Goal: Information Seeking & Learning: Compare options

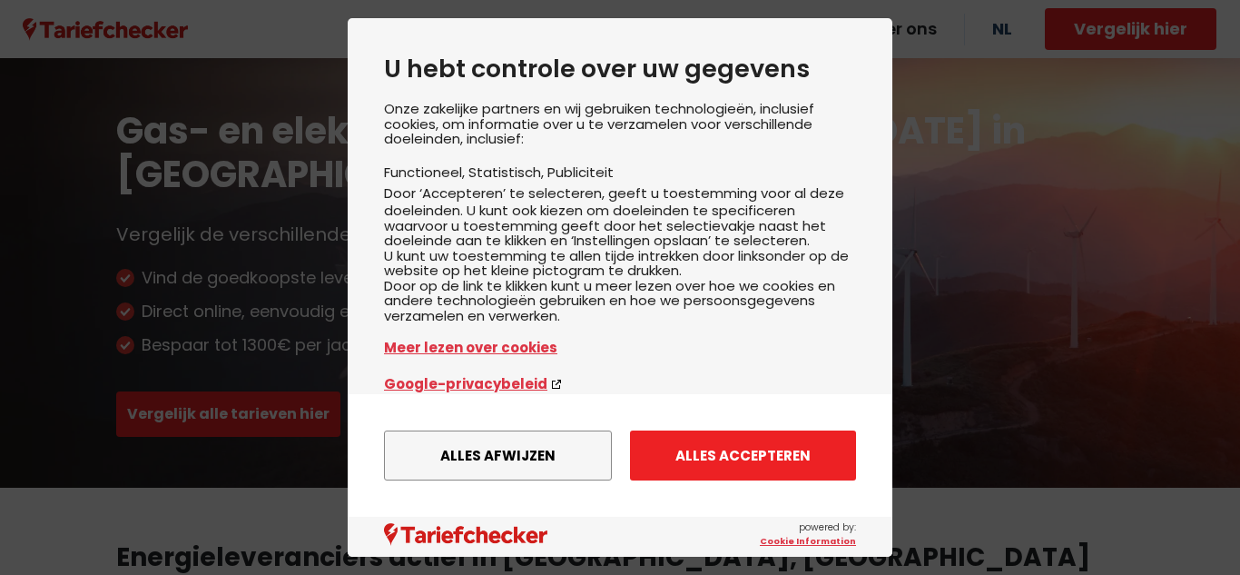
click at [724, 467] on button "Alles accepteren" at bounding box center [743, 455] width 226 height 50
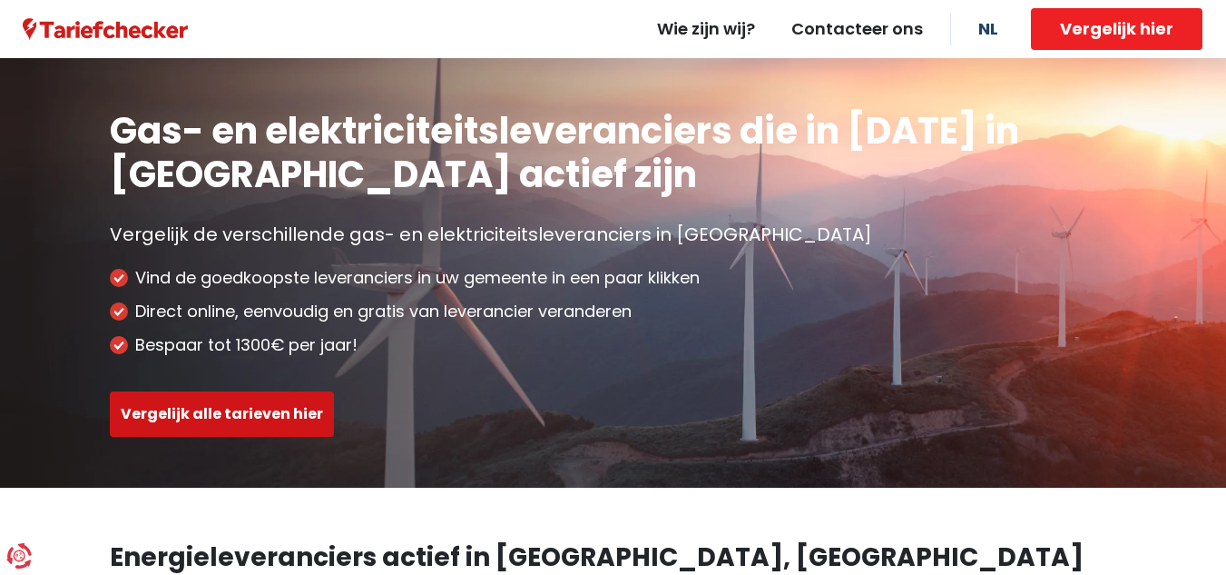
click at [278, 408] on button "Vergelijk alle tarieven hier" at bounding box center [222, 413] width 224 height 45
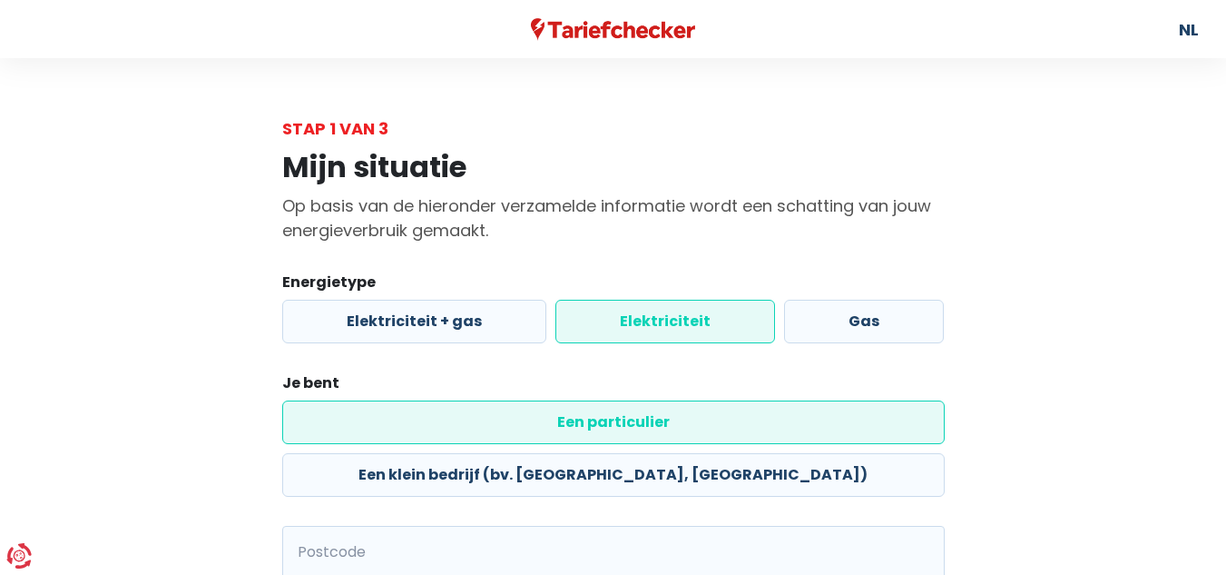
click at [667, 314] on label "Elektriciteit" at bounding box center [665, 322] width 220 height 44
click at [667, 314] on input "Elektriciteit" at bounding box center [665, 322] width 220 height 44
click at [412, 415] on label "Een particulier" at bounding box center [613, 422] width 663 height 44
click at [412, 415] on input "Een particulier" at bounding box center [613, 422] width 663 height 44
click at [371, 526] on input "Postcode" at bounding box center [613, 552] width 663 height 53
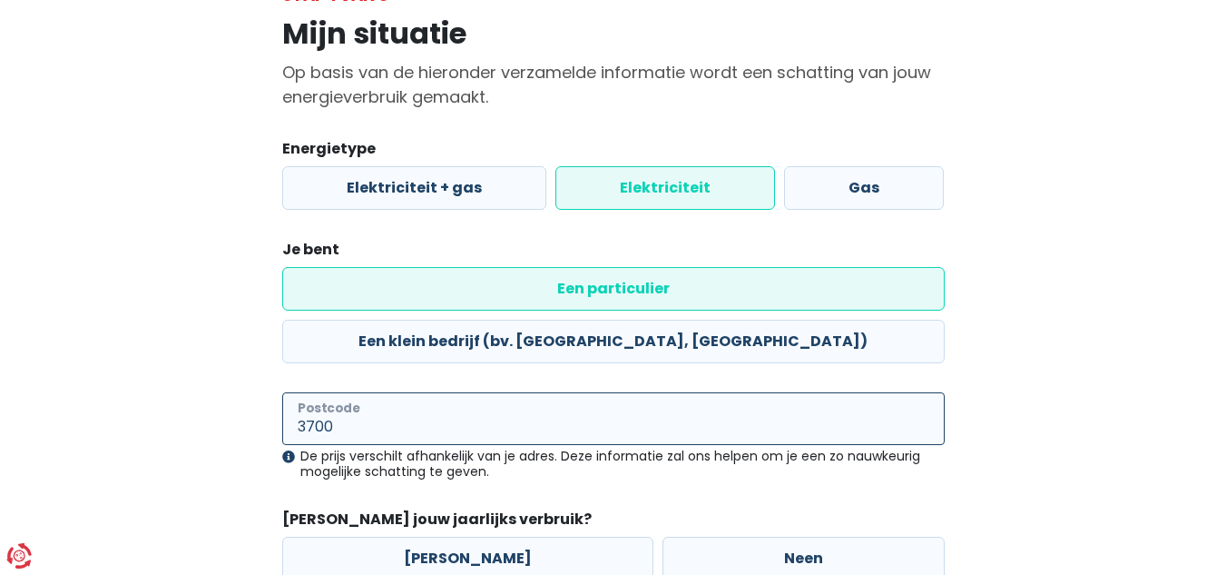
scroll to position [227, 0]
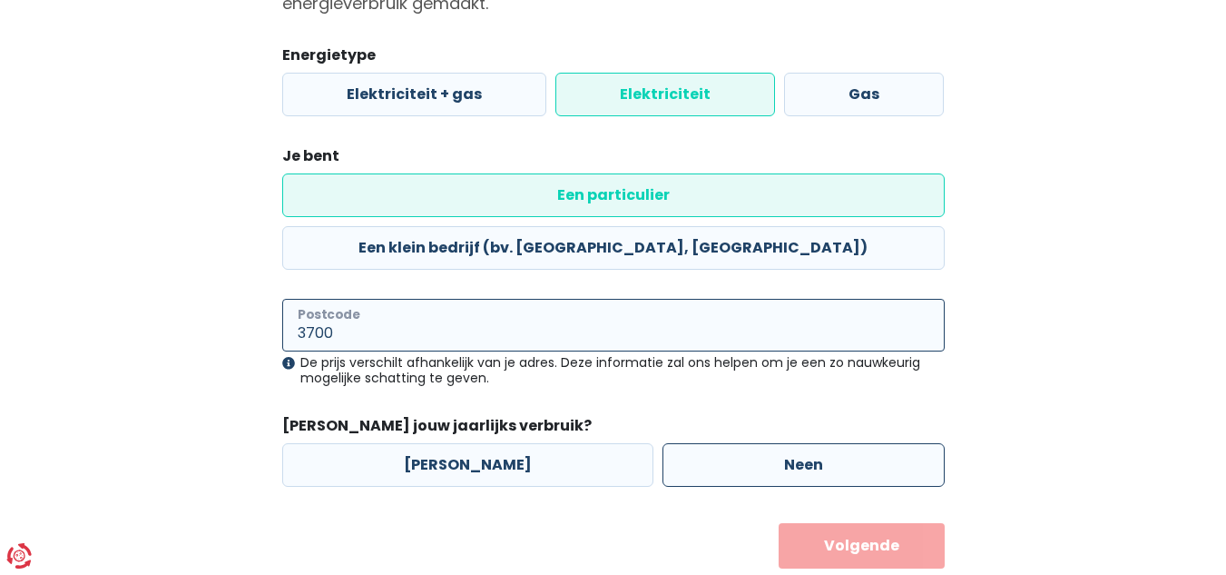
type input "3700"
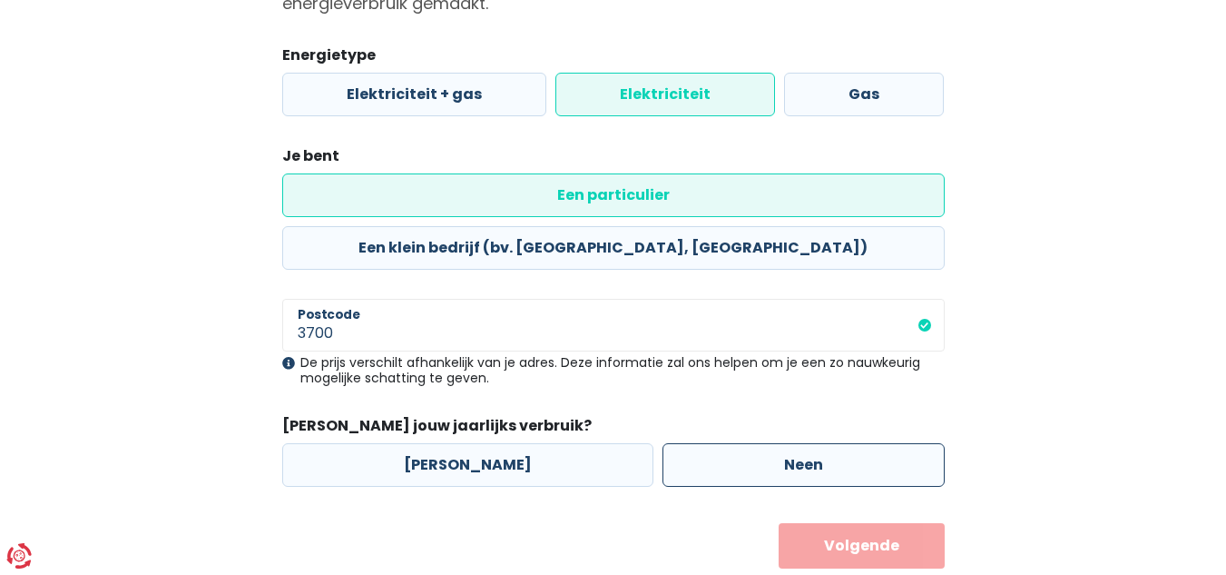
click at [688, 443] on label "Neen" at bounding box center [804, 465] width 282 height 44
click at [688, 443] on input "Neen" at bounding box center [804, 465] width 282 height 44
radio input "true"
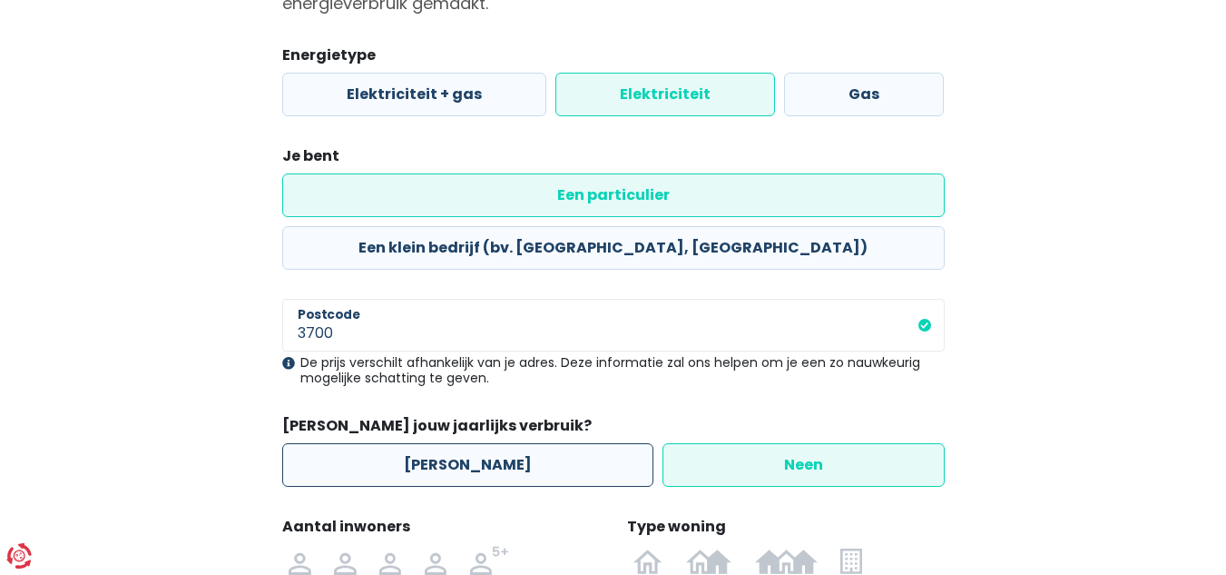
click at [398, 443] on label "[PERSON_NAME]" at bounding box center [467, 465] width 371 height 44
click at [398, 443] on input "[PERSON_NAME]" at bounding box center [467, 465] width 371 height 44
radio input "true"
radio input "false"
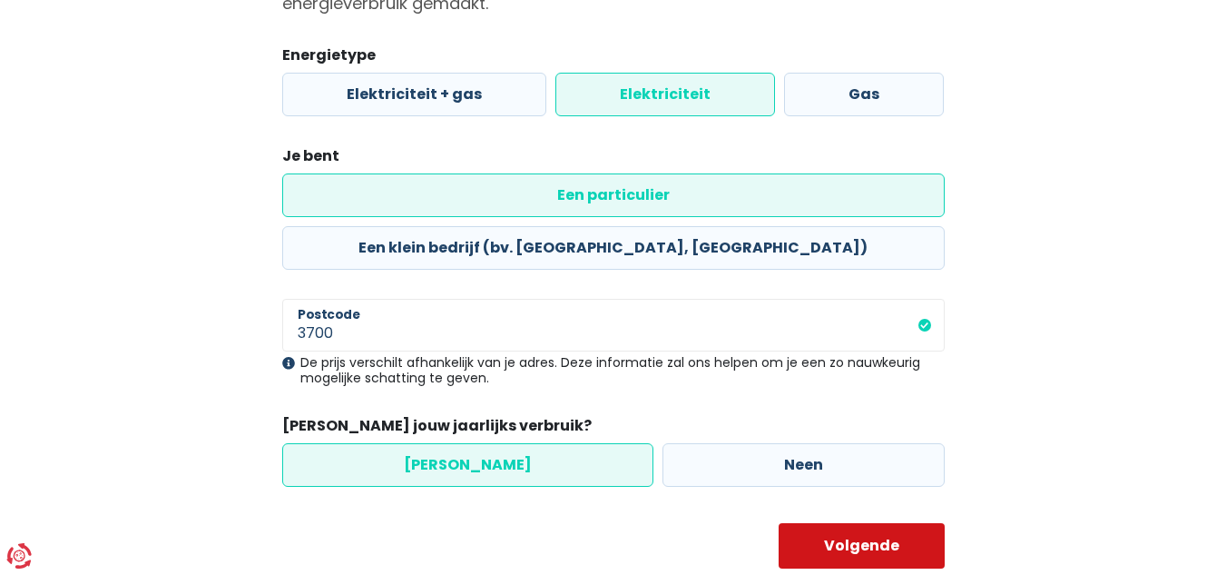
click at [827, 523] on button "Volgende" at bounding box center [862, 545] width 166 height 45
select select
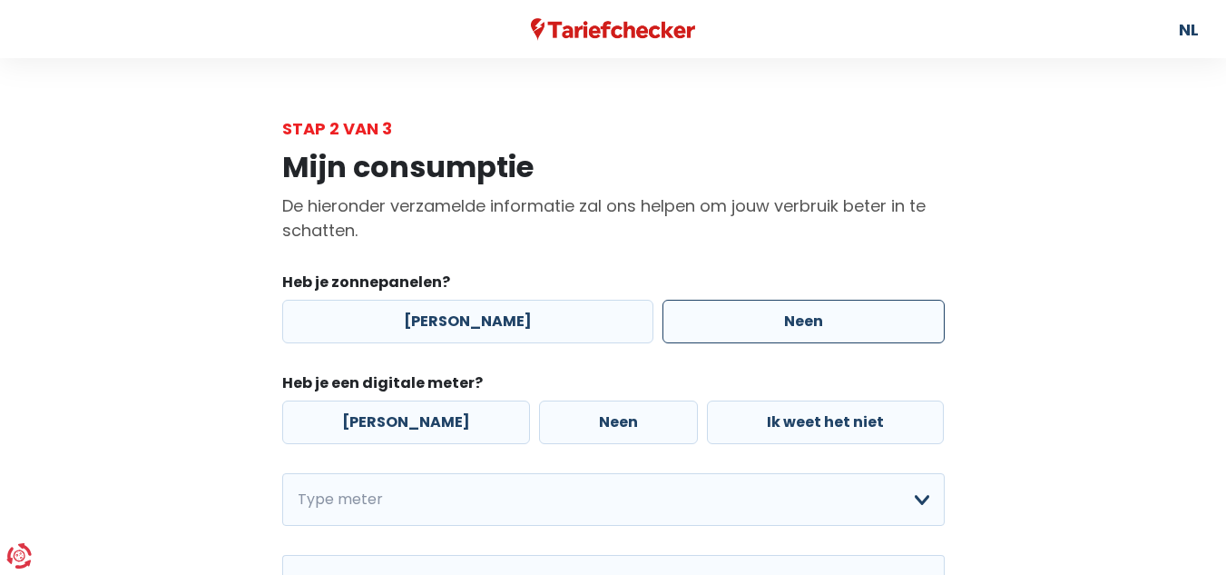
click at [737, 319] on label "Neen" at bounding box center [804, 322] width 282 height 44
click at [737, 319] on input "Neen" at bounding box center [804, 322] width 282 height 44
radio input "true"
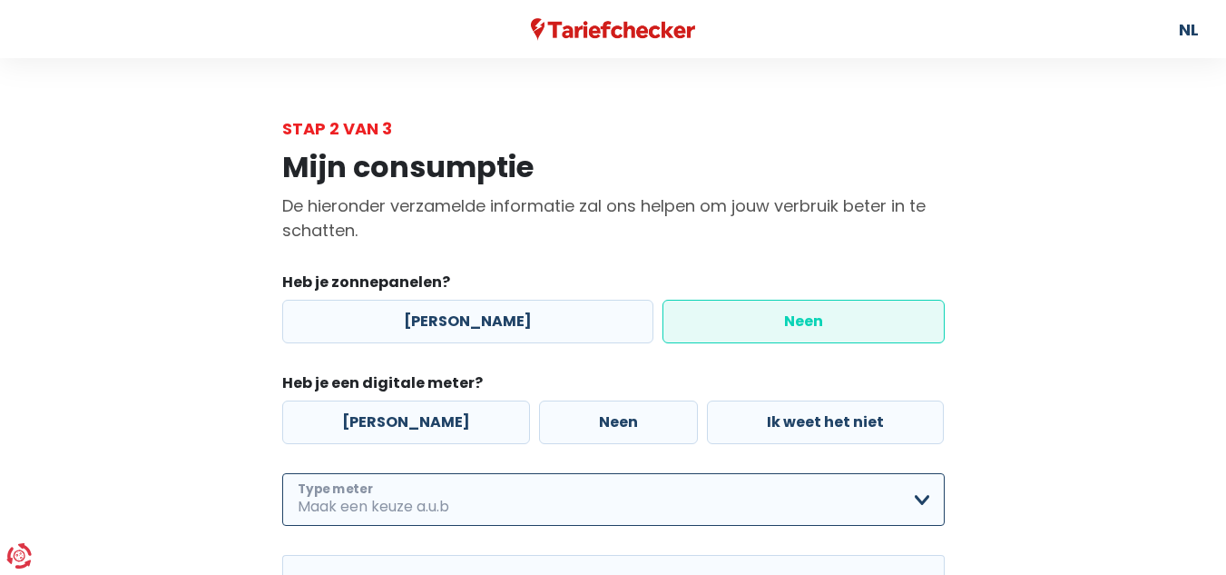
click at [846, 492] on select "Enkelvoudig Tweevoudig Enkelvoudig + uitsluitend nachttarief Tweevoudig + uitsl…" at bounding box center [613, 499] width 663 height 53
click at [76, 290] on main "Stap 2 van 3 Mijn consumptie De hieronder verzamelde informatie zal ons helpen …" at bounding box center [613, 452] width 1226 height 673
click at [575, 437] on label "Neen" at bounding box center [618, 422] width 159 height 44
click at [575, 437] on input "Neen" at bounding box center [618, 422] width 159 height 44
radio input "true"
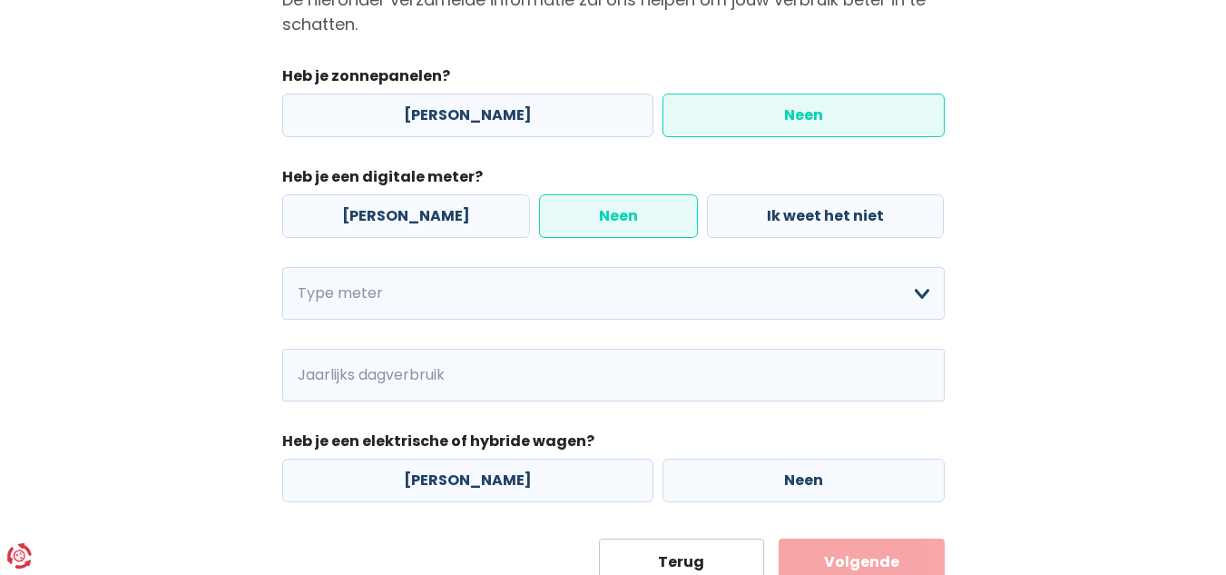
scroll to position [218, 0]
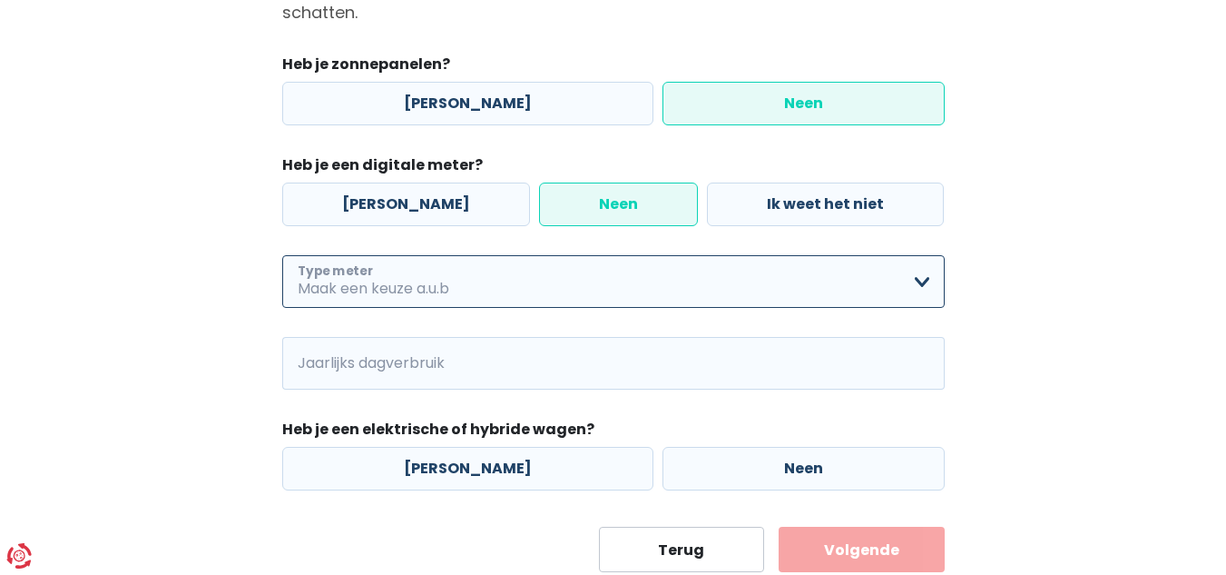
click at [909, 273] on select "Enkelvoudig Tweevoudig Enkelvoudig + uitsluitend nachttarief Tweevoudig + uitsl…" at bounding box center [613, 281] width 663 height 53
select select "day_single_rate"
click at [282, 255] on select "Enkelvoudig Tweevoudig Enkelvoudig + uitsluitend nachttarief Tweevoudig + uitsl…" at bounding box center [613, 281] width 663 height 53
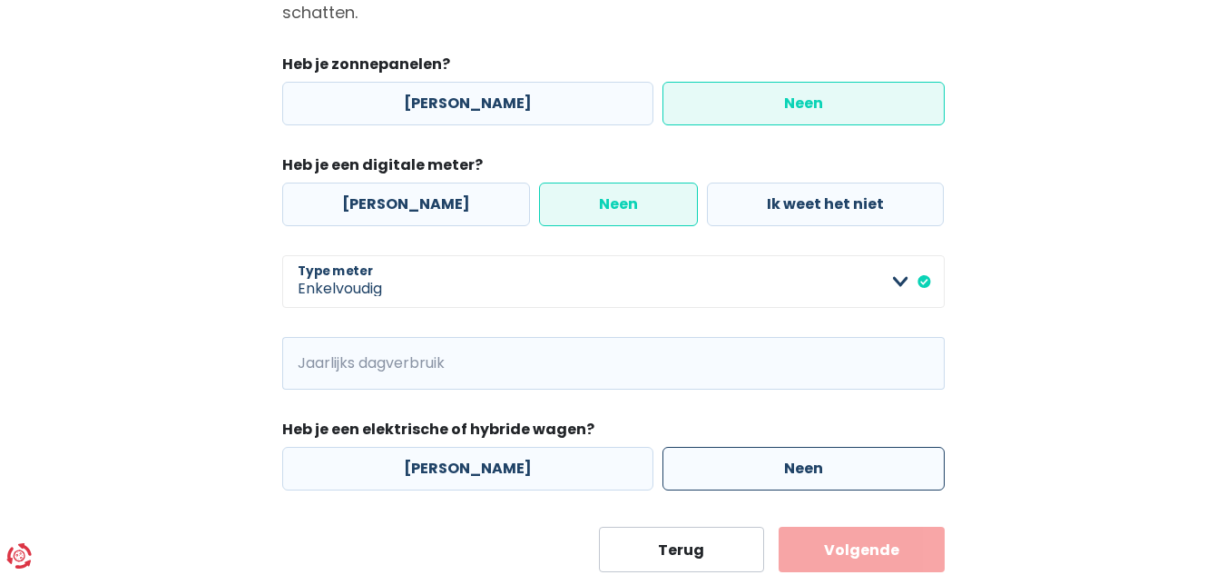
click at [722, 457] on label "Neen" at bounding box center [804, 469] width 282 height 44
click at [722, 457] on input "Neen" at bounding box center [804, 469] width 282 height 44
radio input "true"
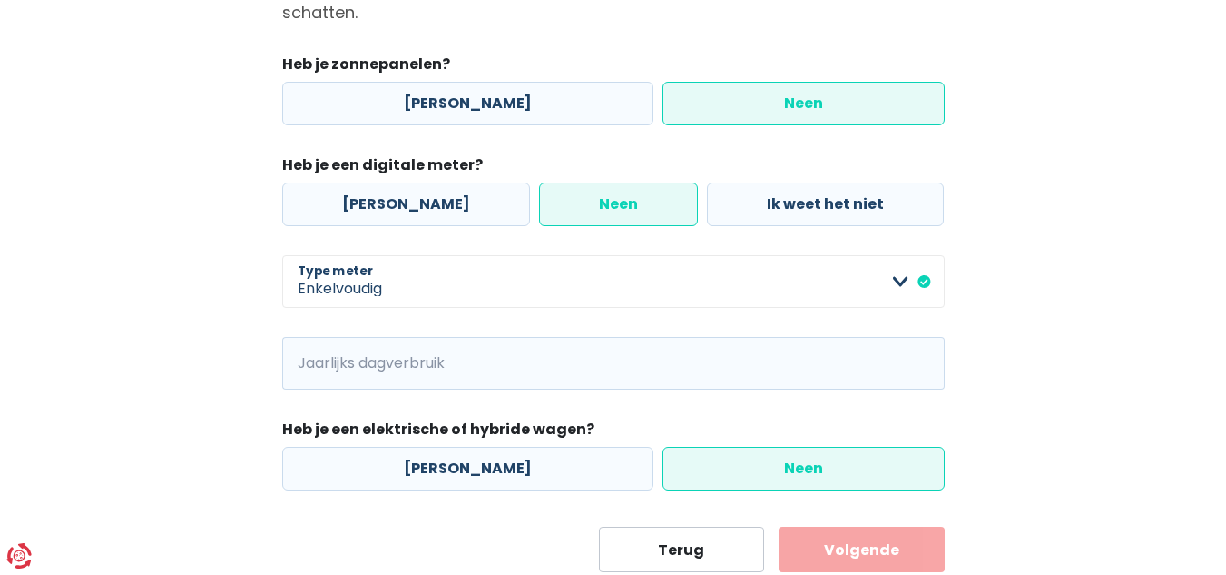
click at [888, 555] on button "Volgende" at bounding box center [862, 548] width 166 height 45
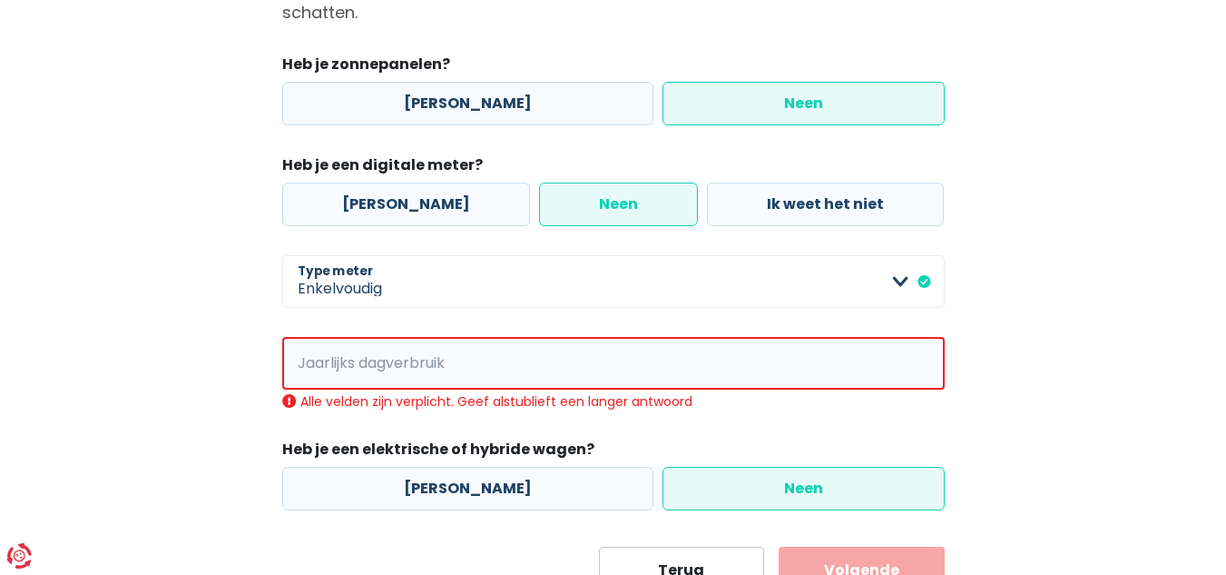
scroll to position [294, 0]
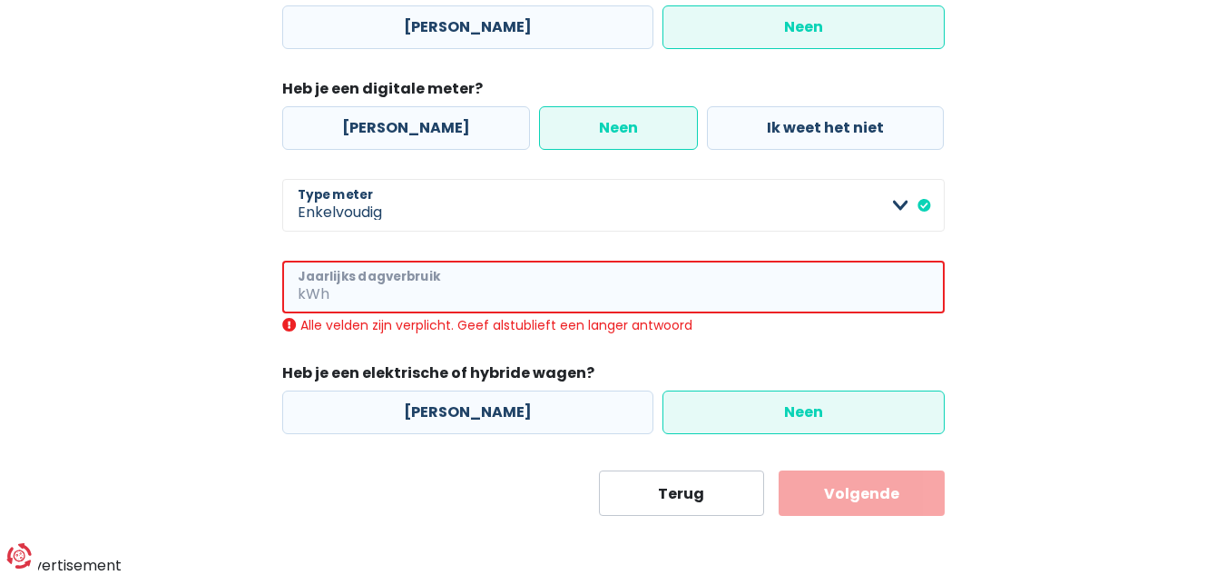
click at [359, 289] on input "Jaarlijks dagverbruik" at bounding box center [639, 286] width 612 height 53
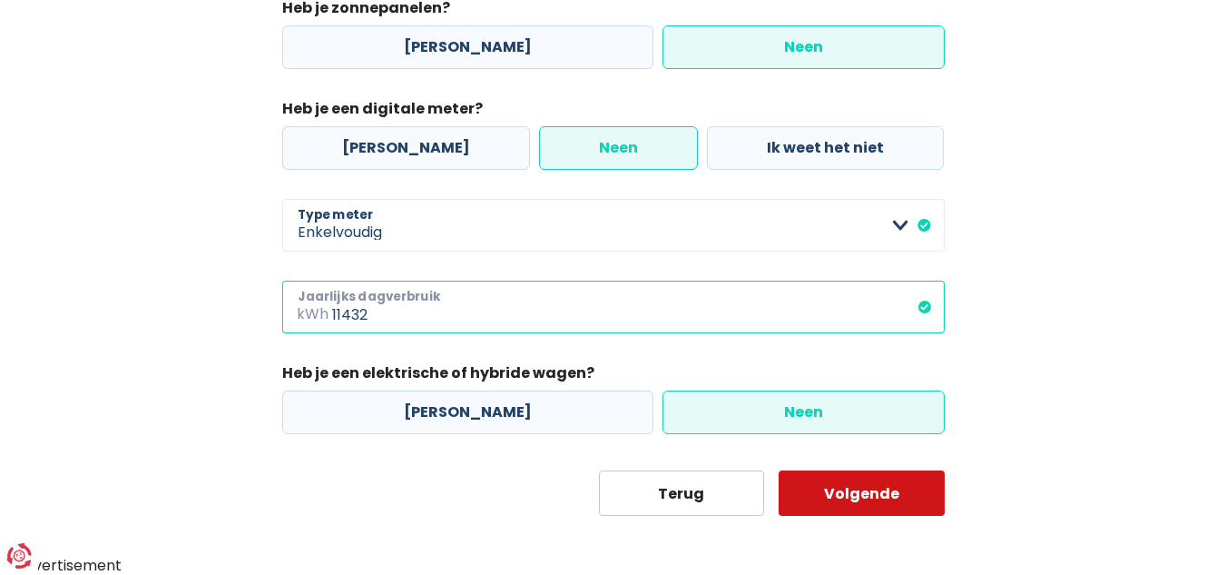
type input "11432"
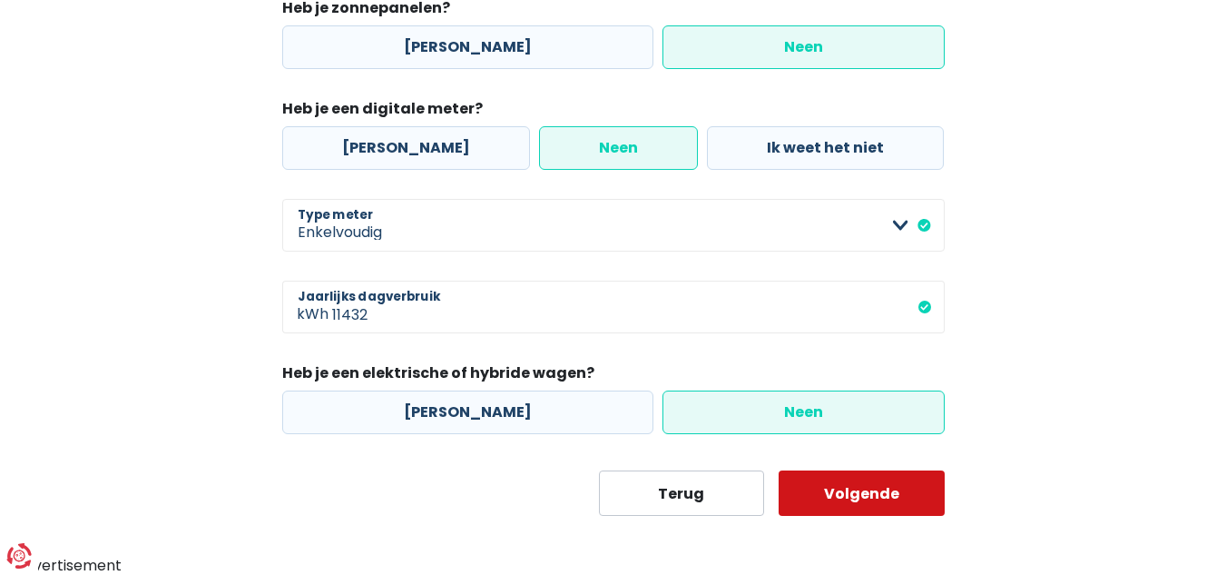
click at [862, 487] on button "Volgende" at bounding box center [862, 492] width 166 height 45
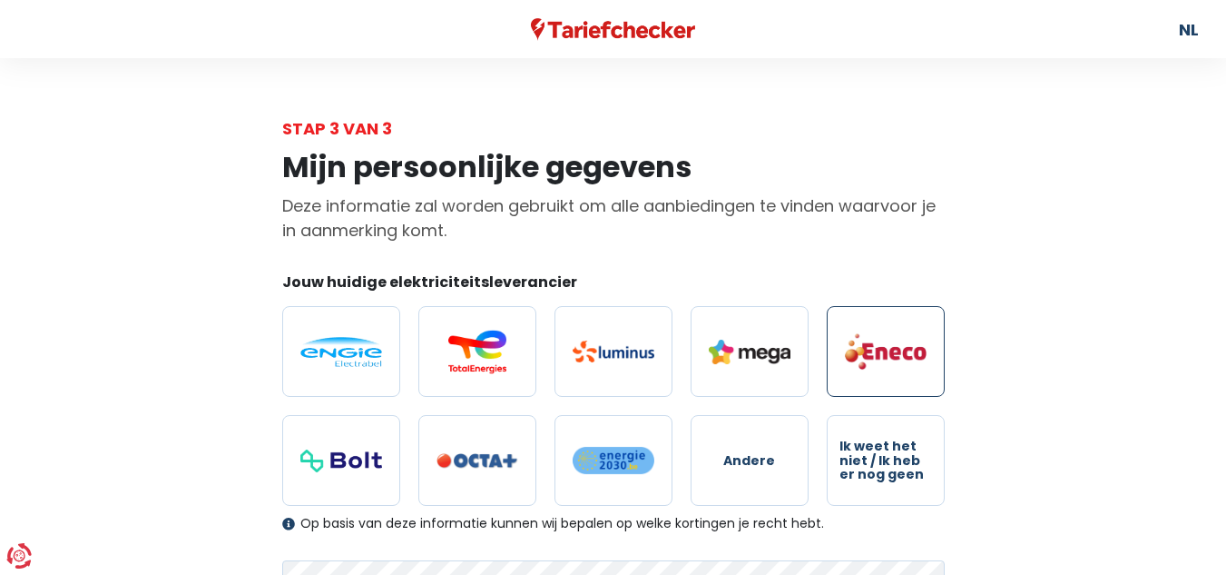
click at [856, 324] on label at bounding box center [886, 351] width 118 height 91
click at [856, 324] on input "radio" at bounding box center [886, 351] width 118 height 91
radio input "true"
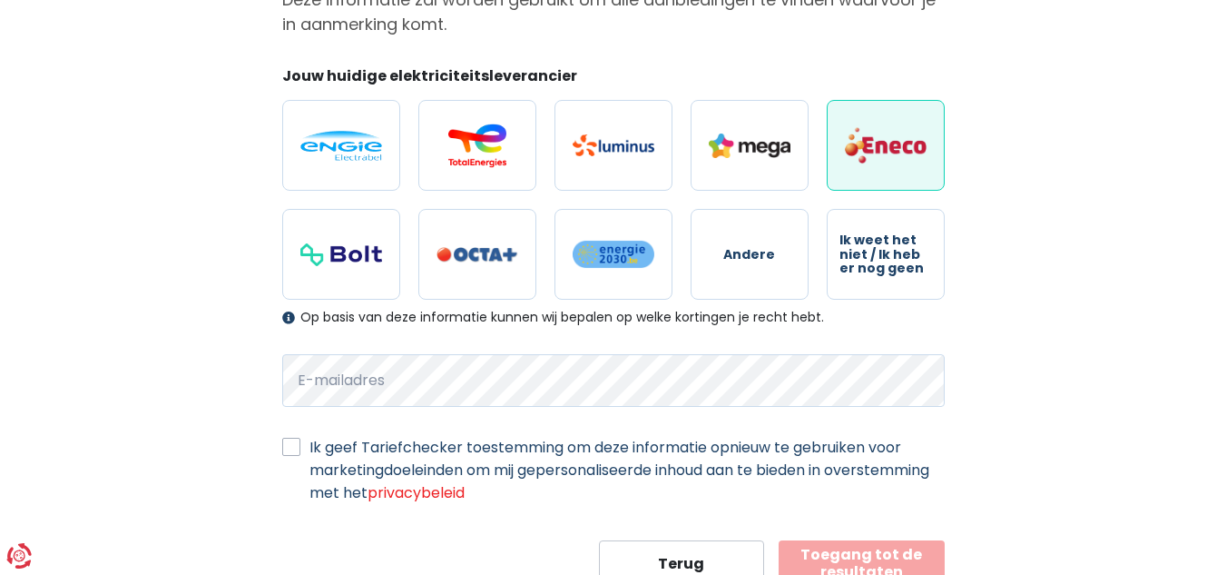
scroll to position [230, 0]
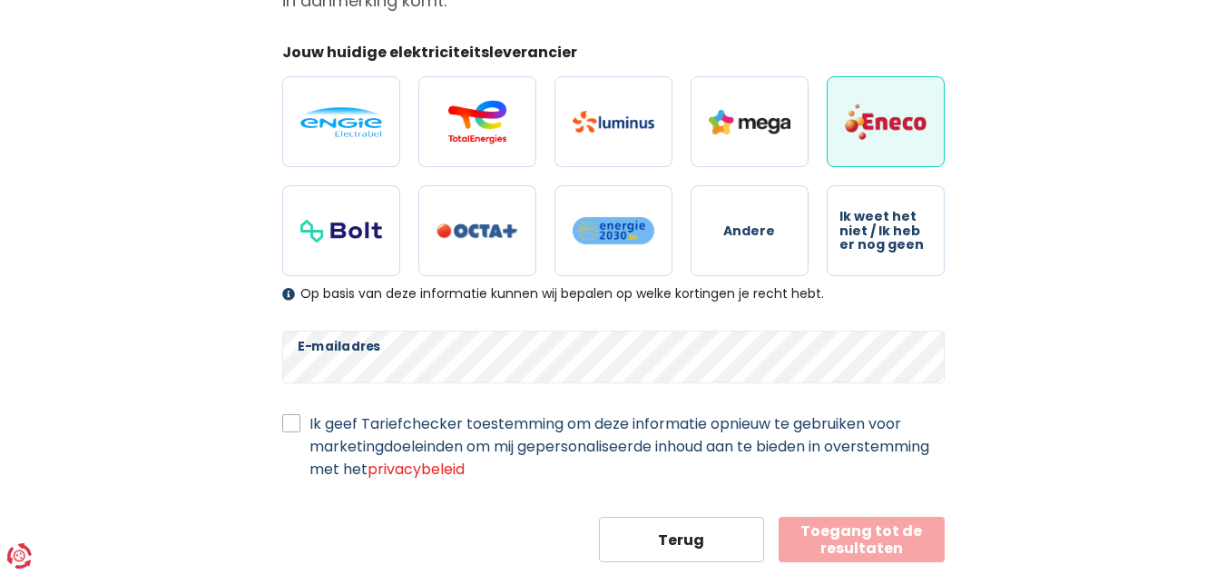
click at [309, 418] on label "Ik geef Tariefchecker toestemming om deze informatie opnieuw te gebruiken voor …" at bounding box center [626, 446] width 635 height 68
click at [286, 418] on input "Ik geef Tariefchecker toestemming om deze informatie opnieuw te gebruiken voor …" at bounding box center [291, 421] width 18 height 18
checkbox input "true"
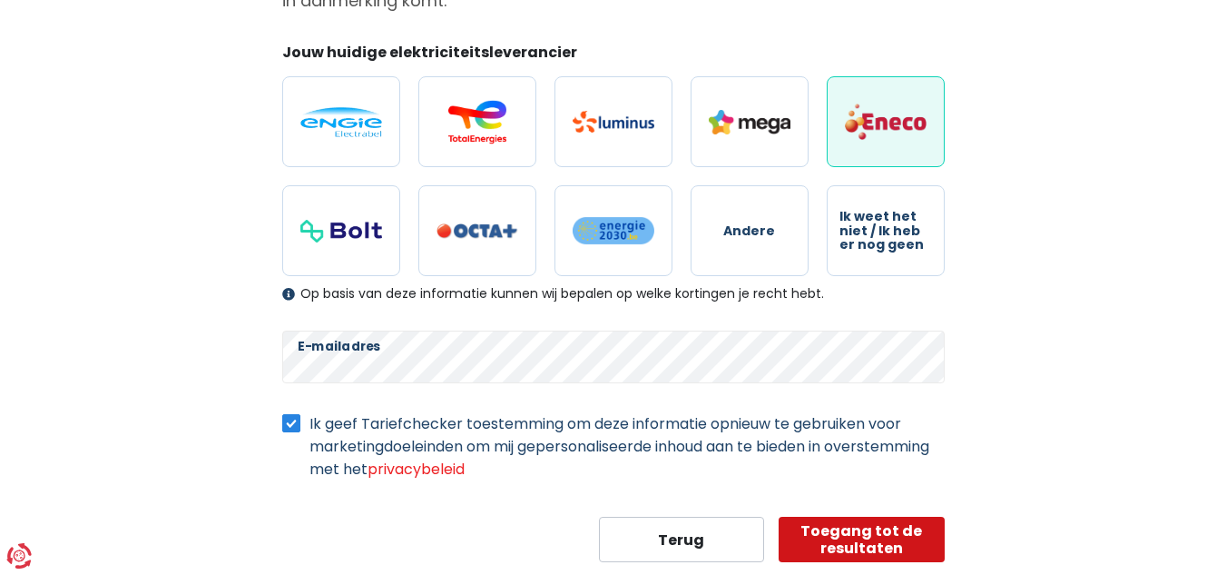
click at [854, 545] on button "Toegang tot de resultaten" at bounding box center [862, 538] width 166 height 45
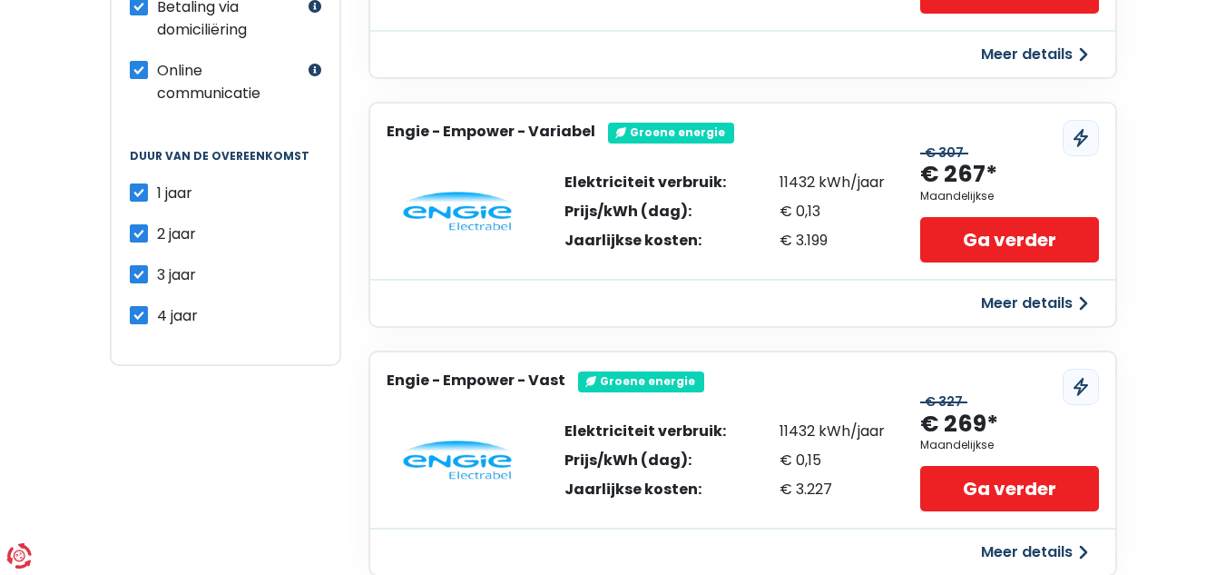
scroll to position [112, 0]
